Goal: Information Seeking & Learning: Learn about a topic

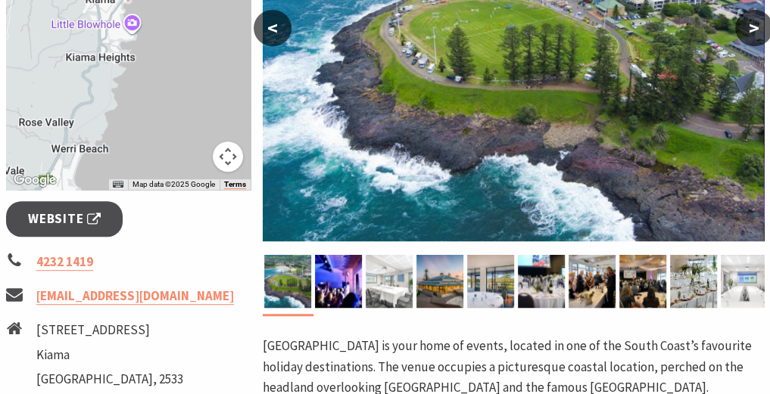
scroll to position [326, 0]
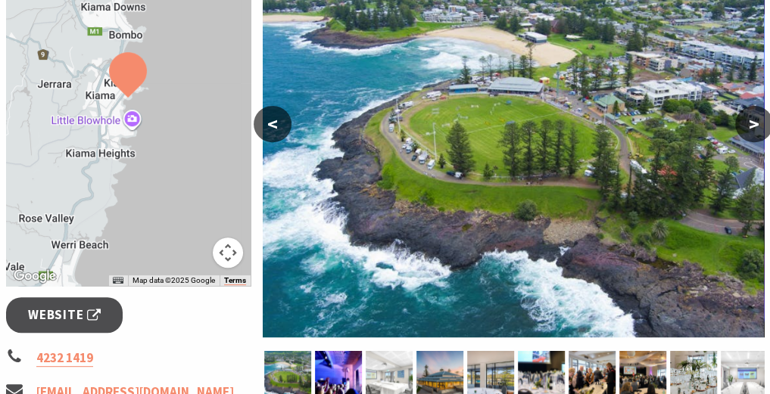
click at [759, 132] on button ">" at bounding box center [754, 124] width 38 height 36
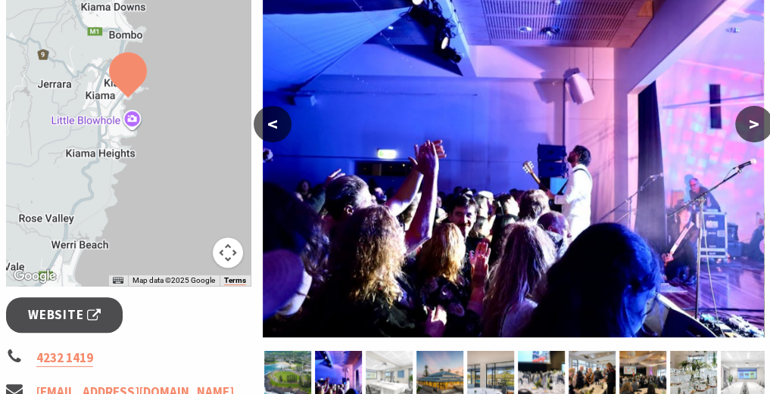
click at [759, 132] on button ">" at bounding box center [754, 124] width 38 height 36
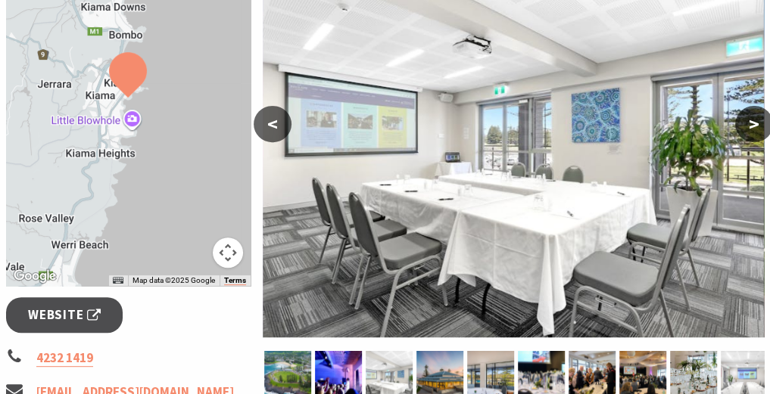
click at [759, 132] on button ">" at bounding box center [754, 124] width 38 height 36
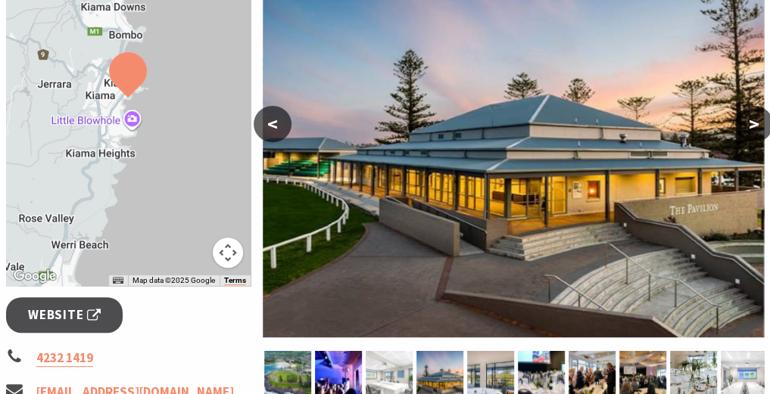
click at [759, 132] on button ">" at bounding box center [754, 124] width 38 height 36
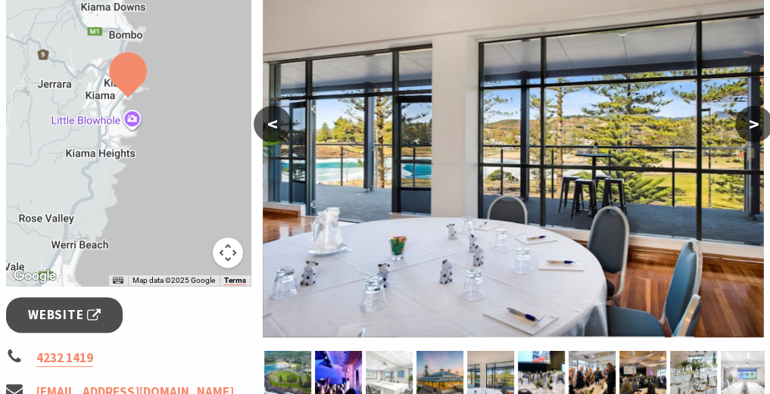
click at [759, 132] on button ">" at bounding box center [754, 124] width 38 height 36
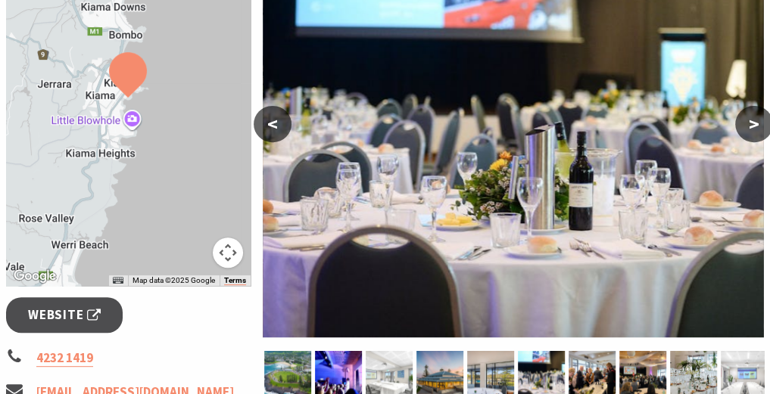
click at [759, 132] on button ">" at bounding box center [754, 124] width 38 height 36
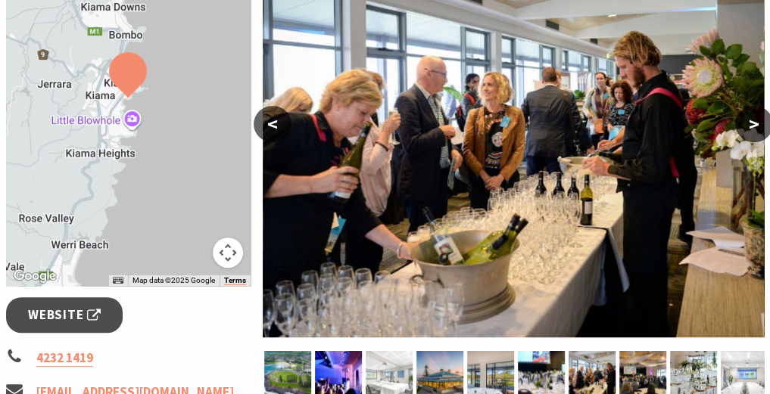
click at [759, 132] on button ">" at bounding box center [754, 124] width 38 height 36
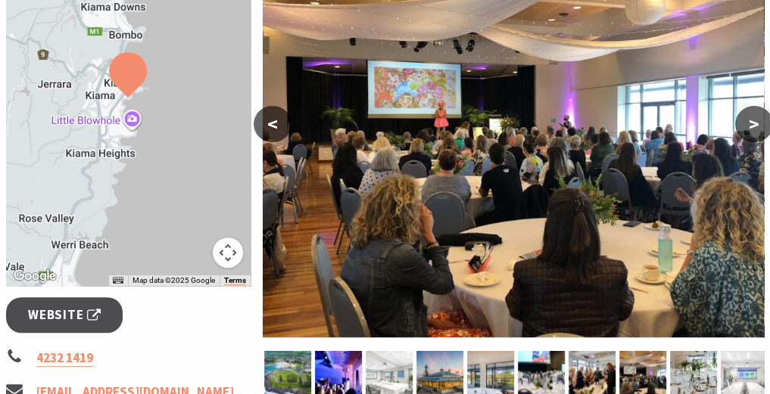
click at [759, 132] on button ">" at bounding box center [754, 124] width 38 height 36
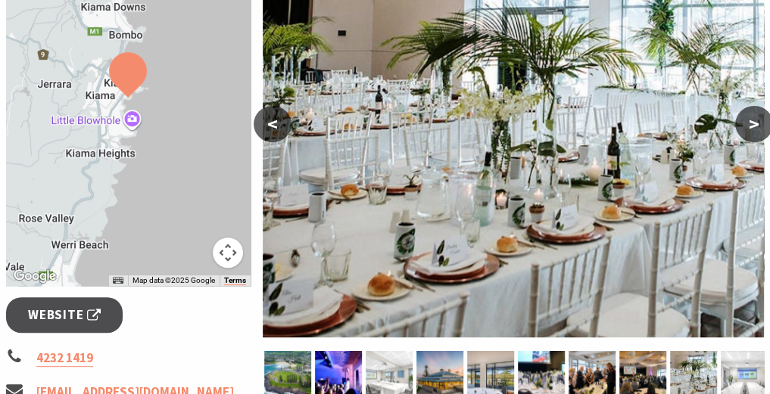
click at [759, 132] on button ">" at bounding box center [754, 124] width 38 height 36
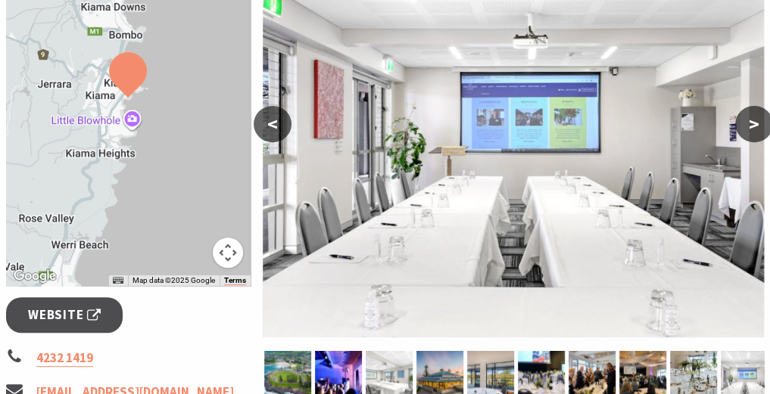
click at [759, 132] on button ">" at bounding box center [754, 124] width 38 height 36
click at [752, 129] on button ">" at bounding box center [754, 124] width 38 height 36
click at [290, 137] on img at bounding box center [513, 142] width 501 height 391
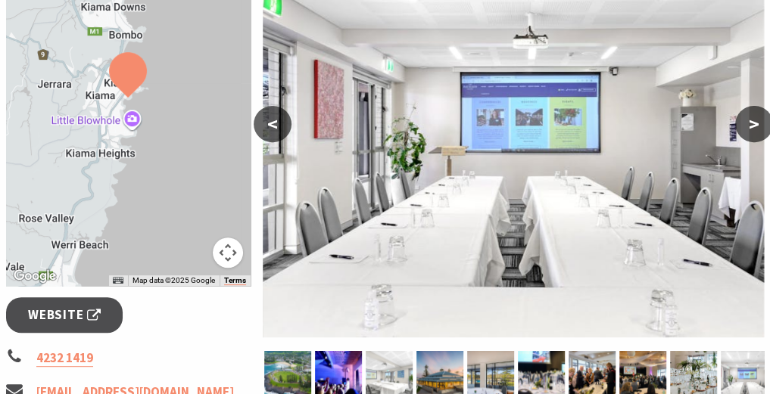
click at [275, 129] on button "<" at bounding box center [273, 124] width 38 height 36
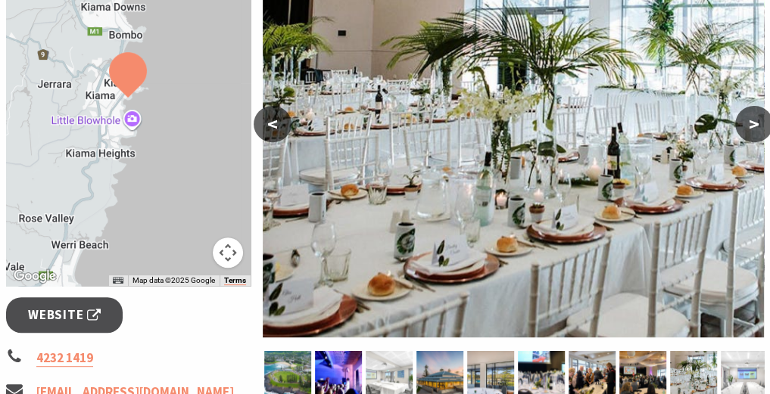
click at [275, 129] on button "<" at bounding box center [273, 124] width 38 height 36
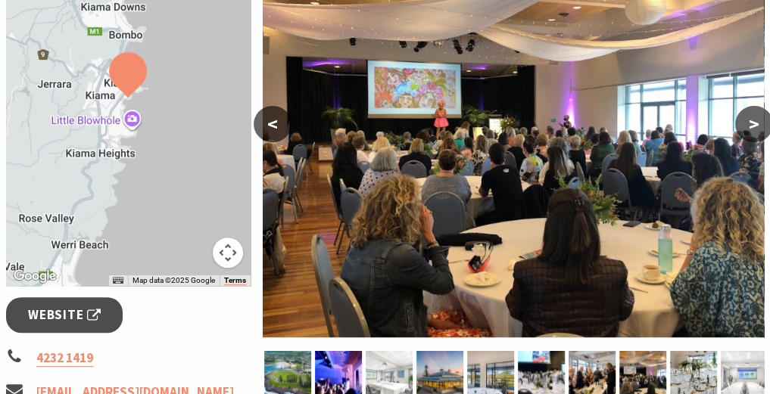
click at [275, 129] on button "<" at bounding box center [273, 124] width 38 height 36
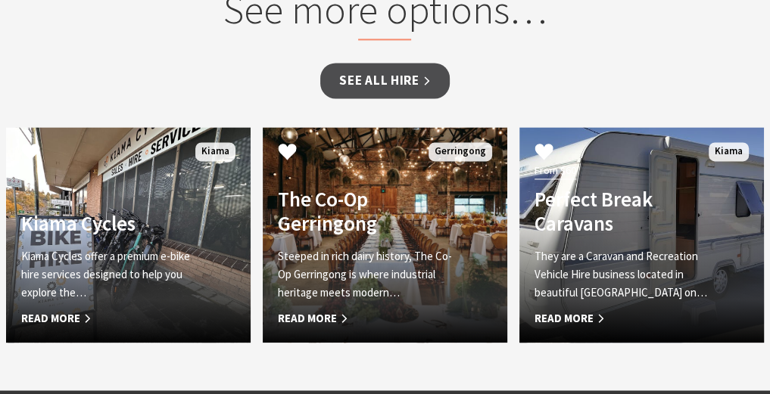
scroll to position [1332, 0]
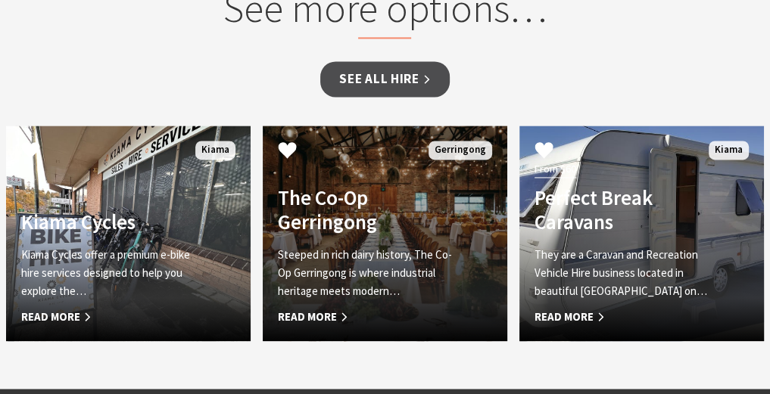
click at [420, 244] on div "The Co-Op Gerringong Steeped in rich dairy history, The Co-Op Gerringong is whe…" at bounding box center [367, 255] width 208 height 141
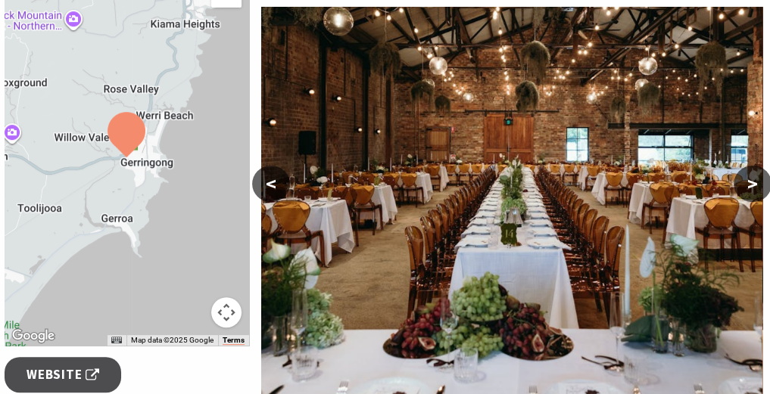
scroll to position [278, 2]
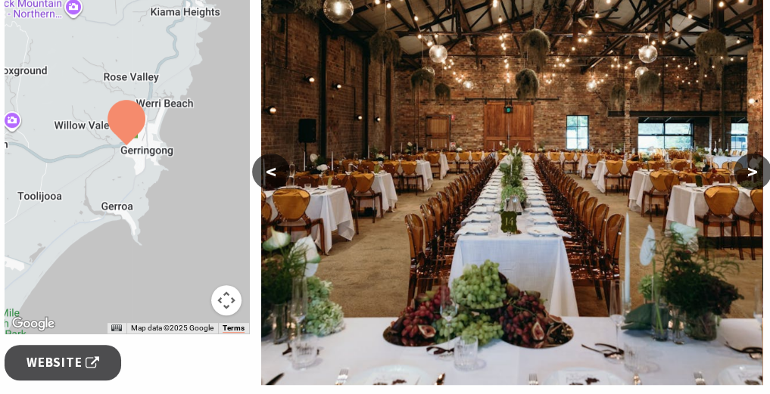
click at [749, 166] on button ">" at bounding box center [753, 172] width 38 height 36
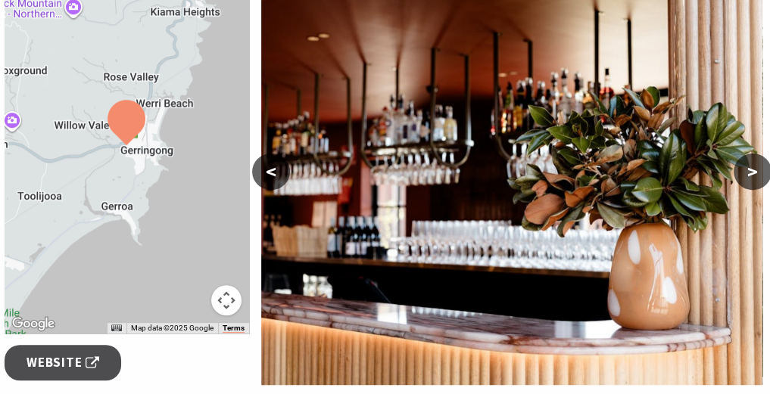
click at [749, 166] on button ">" at bounding box center [753, 172] width 38 height 36
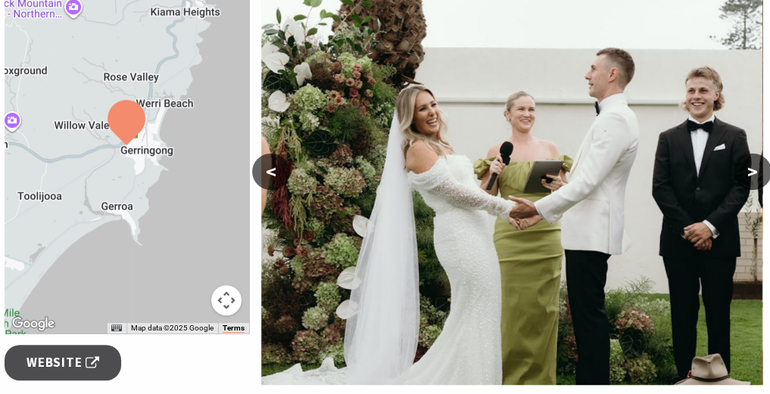
click at [749, 166] on button ">" at bounding box center [753, 172] width 38 height 36
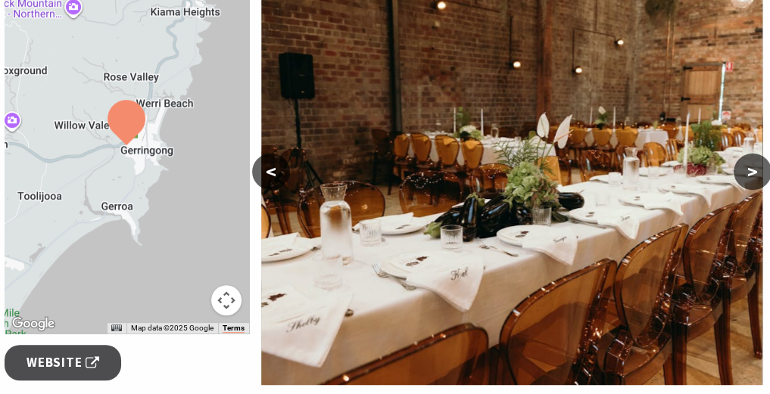
click at [749, 166] on button ">" at bounding box center [753, 172] width 38 height 36
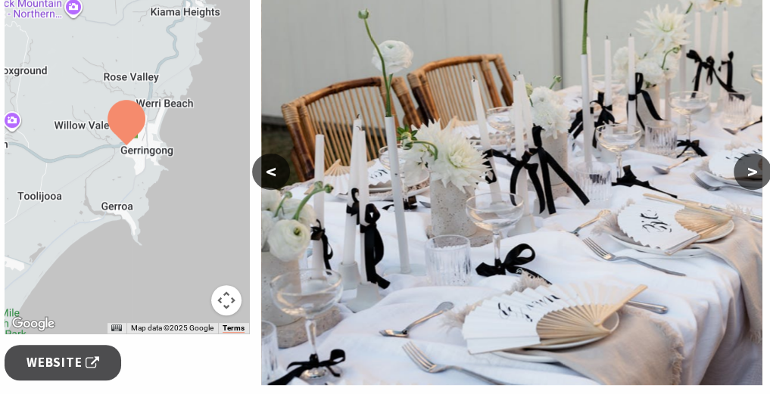
click at [749, 166] on button ">" at bounding box center [753, 172] width 38 height 36
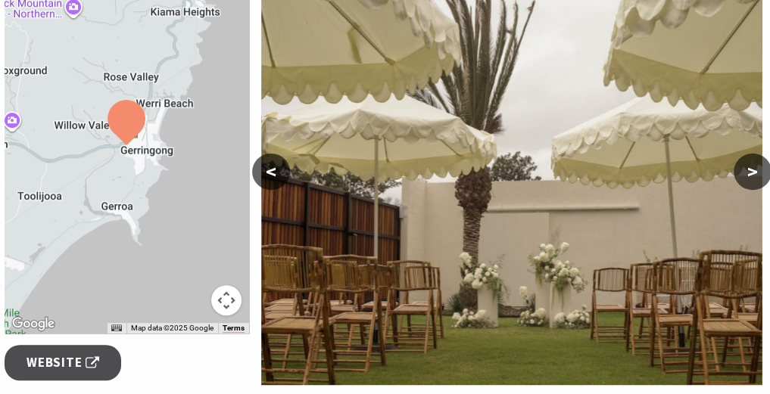
click at [749, 166] on button ">" at bounding box center [753, 172] width 38 height 36
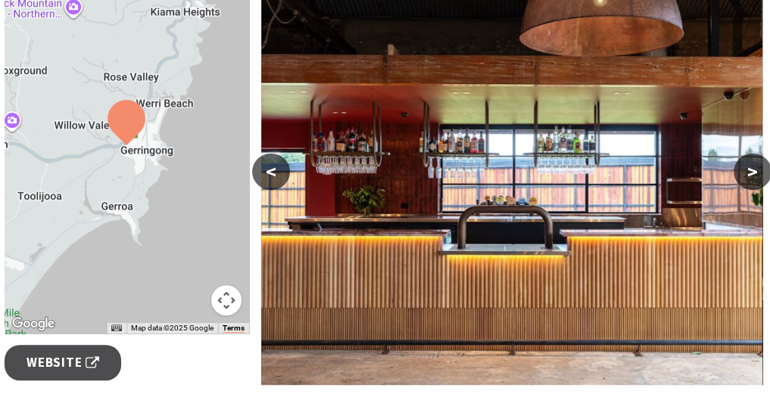
click at [749, 166] on button ">" at bounding box center [753, 172] width 38 height 36
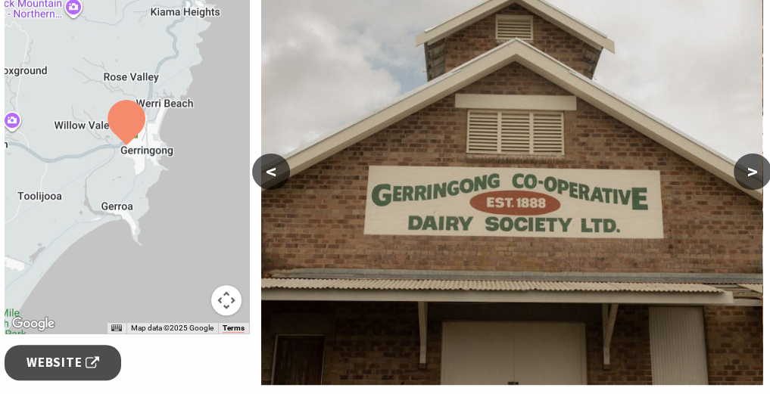
click at [749, 166] on button ">" at bounding box center [753, 172] width 38 height 36
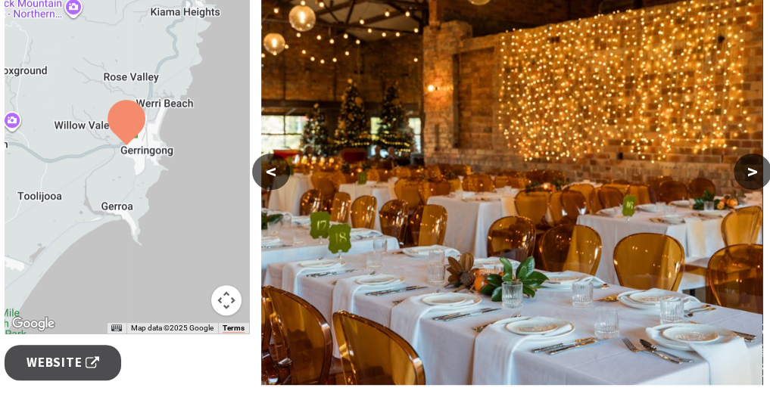
click at [749, 166] on button ">" at bounding box center [753, 172] width 38 height 36
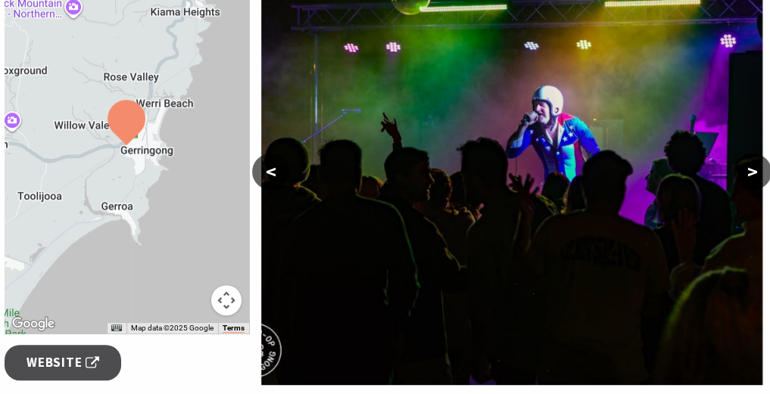
click at [749, 166] on button ">" at bounding box center [753, 172] width 38 height 36
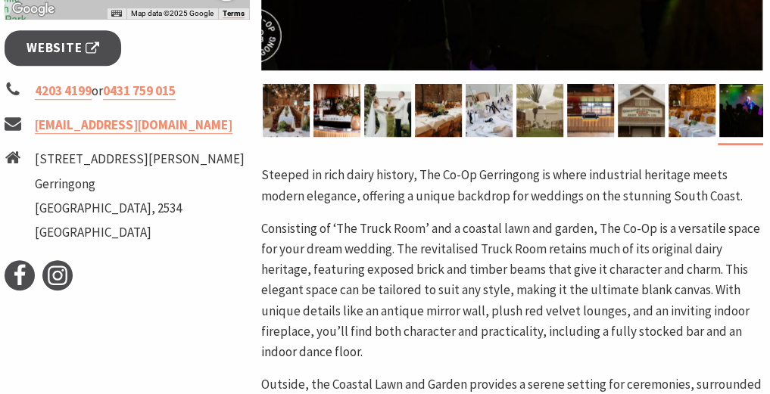
scroll to position [594, 2]
